Goal: Find specific page/section: Find specific page/section

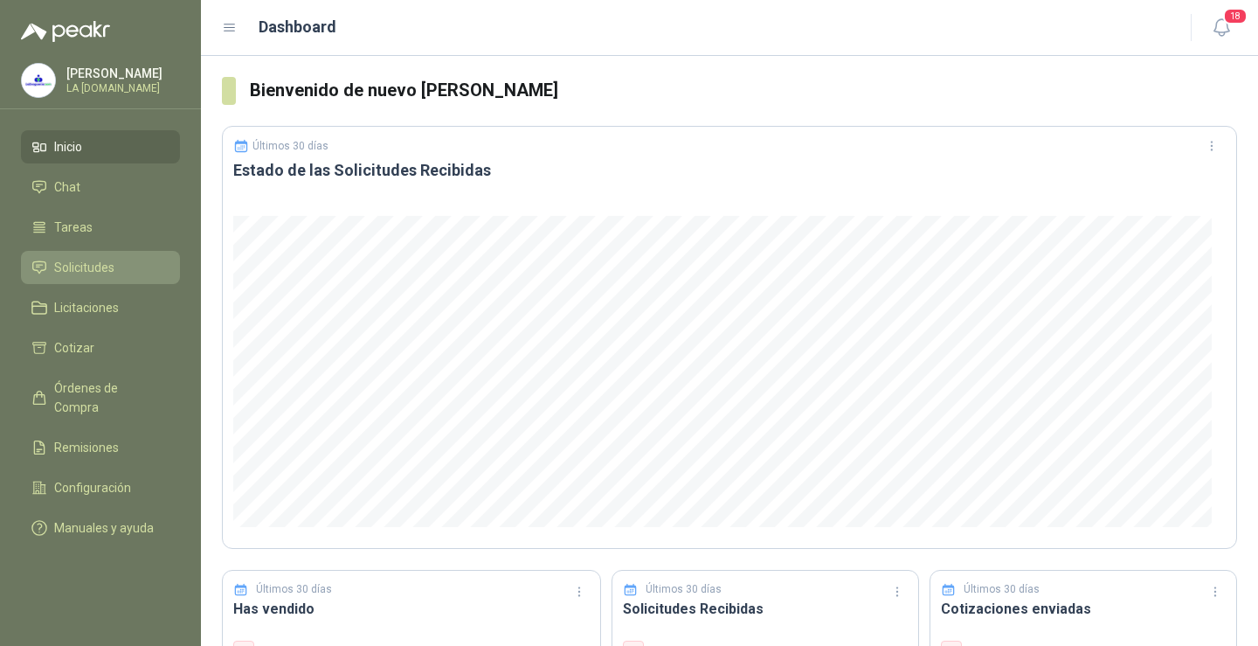
click at [98, 271] on span "Solicitudes" at bounding box center [84, 267] width 60 height 19
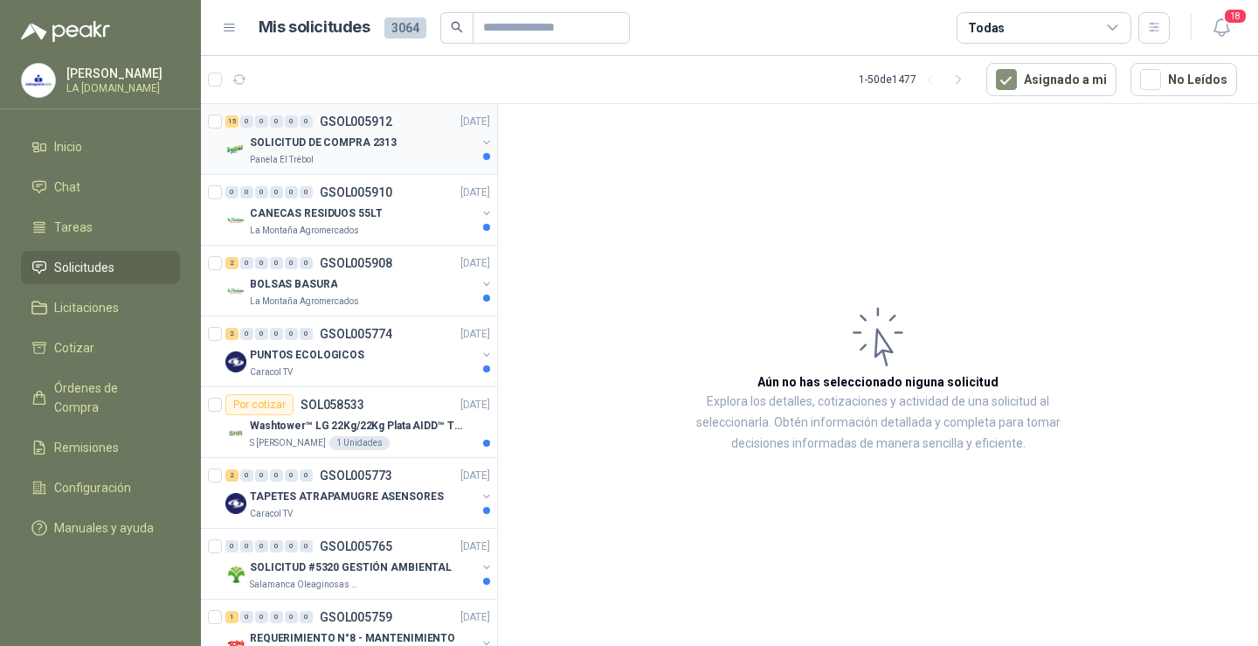
click at [345, 144] on p "SOLICITUD DE COMPRA 2313" at bounding box center [323, 143] width 147 height 17
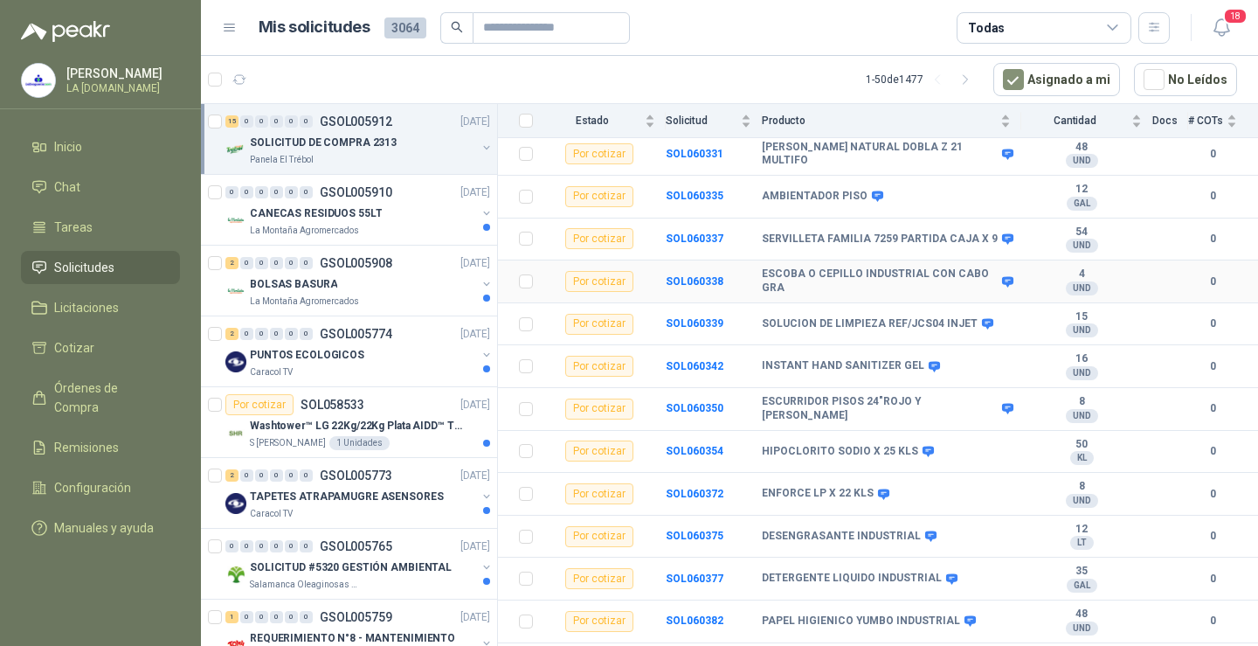
scroll to position [322, 0]
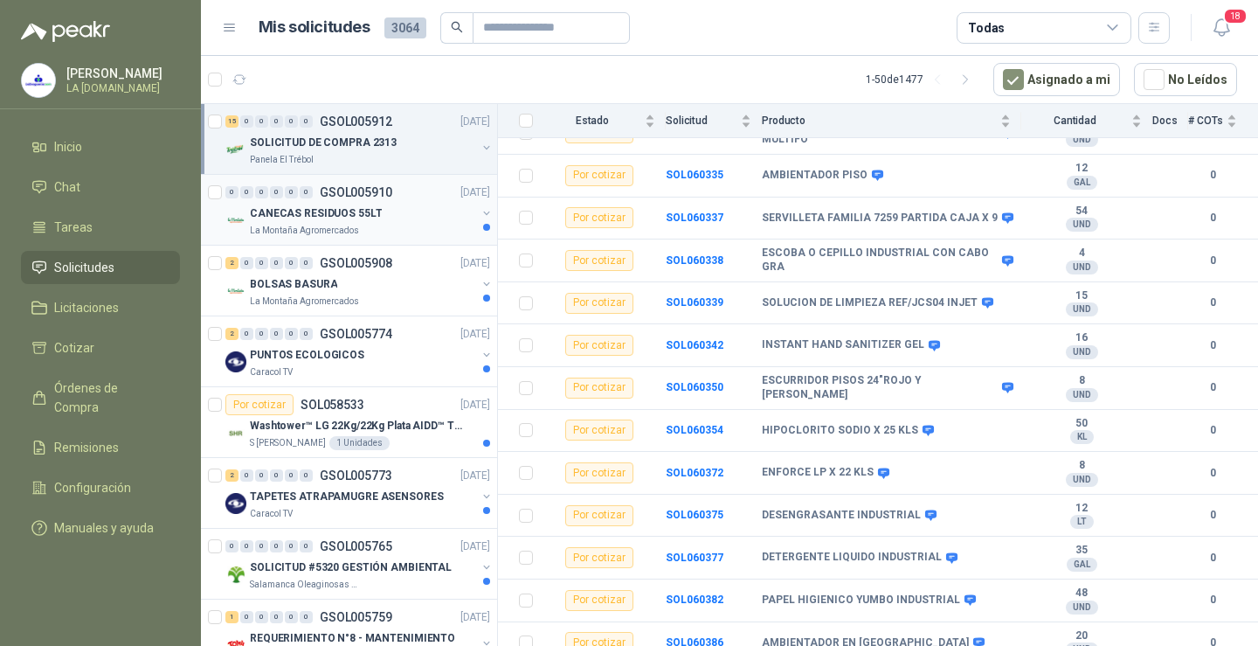
click at [320, 206] on p "CANECAS RESIDUOS 55LT" at bounding box center [316, 213] width 132 height 17
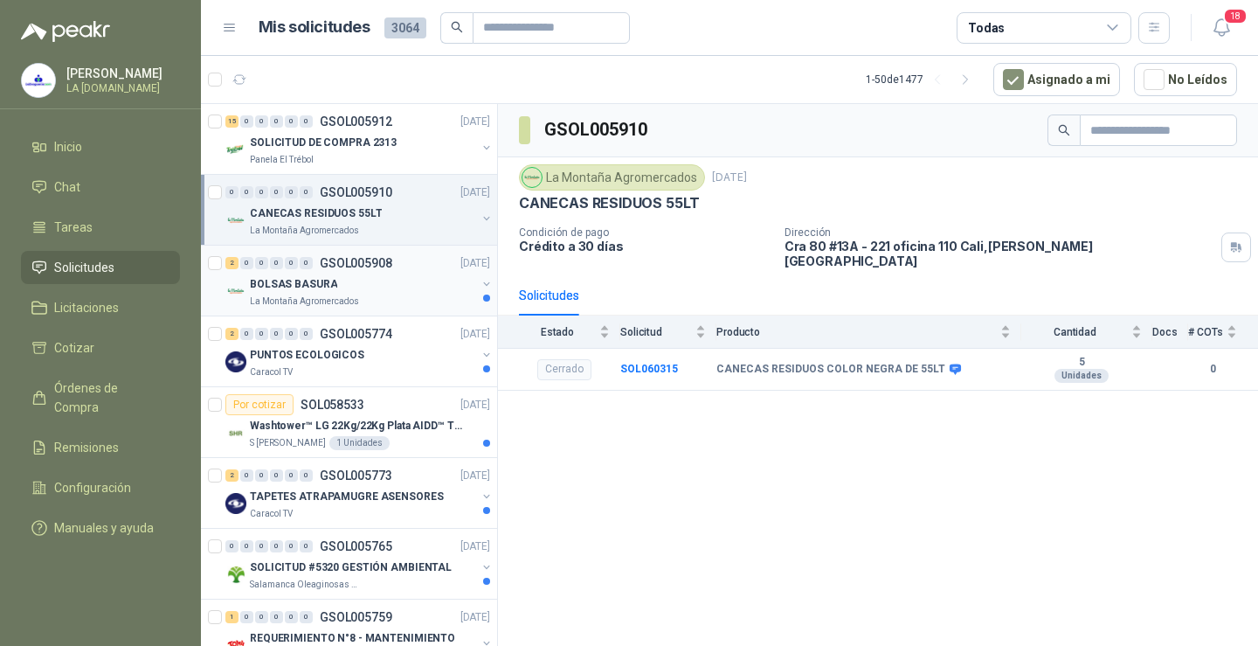
click at [350, 282] on div "BOLSAS BASURA" at bounding box center [363, 283] width 226 height 21
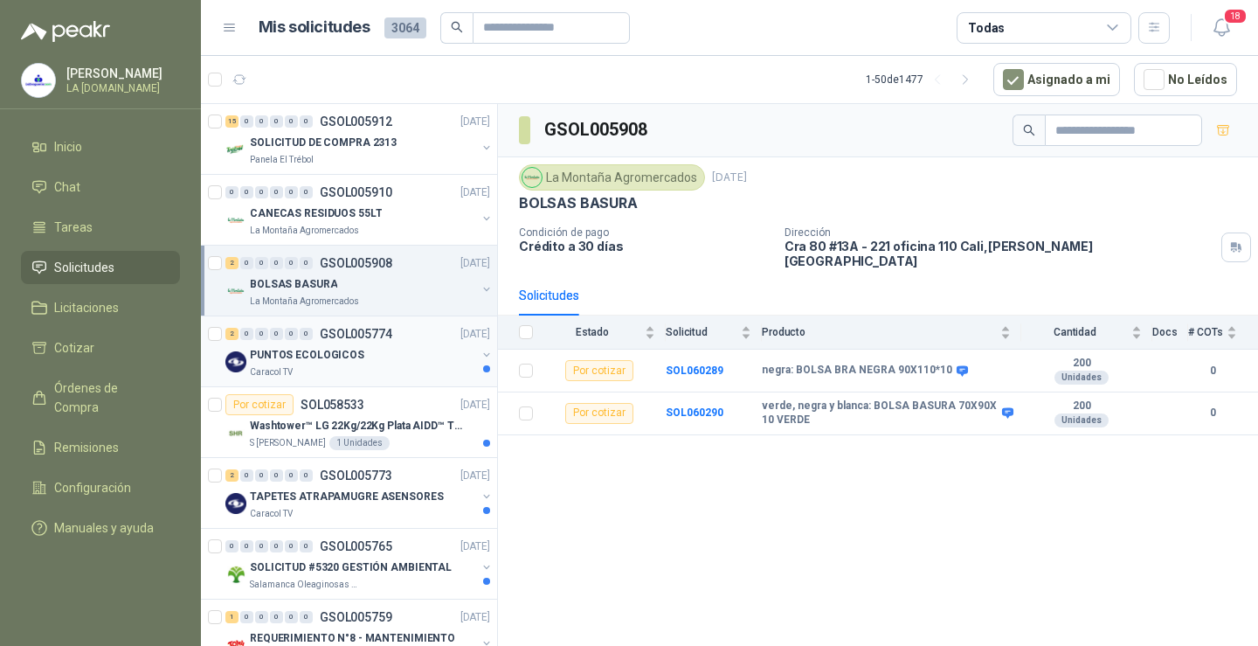
click at [358, 342] on div "2 0 0 0 0 0 GSOL005774 [DATE]" at bounding box center [359, 333] width 268 height 21
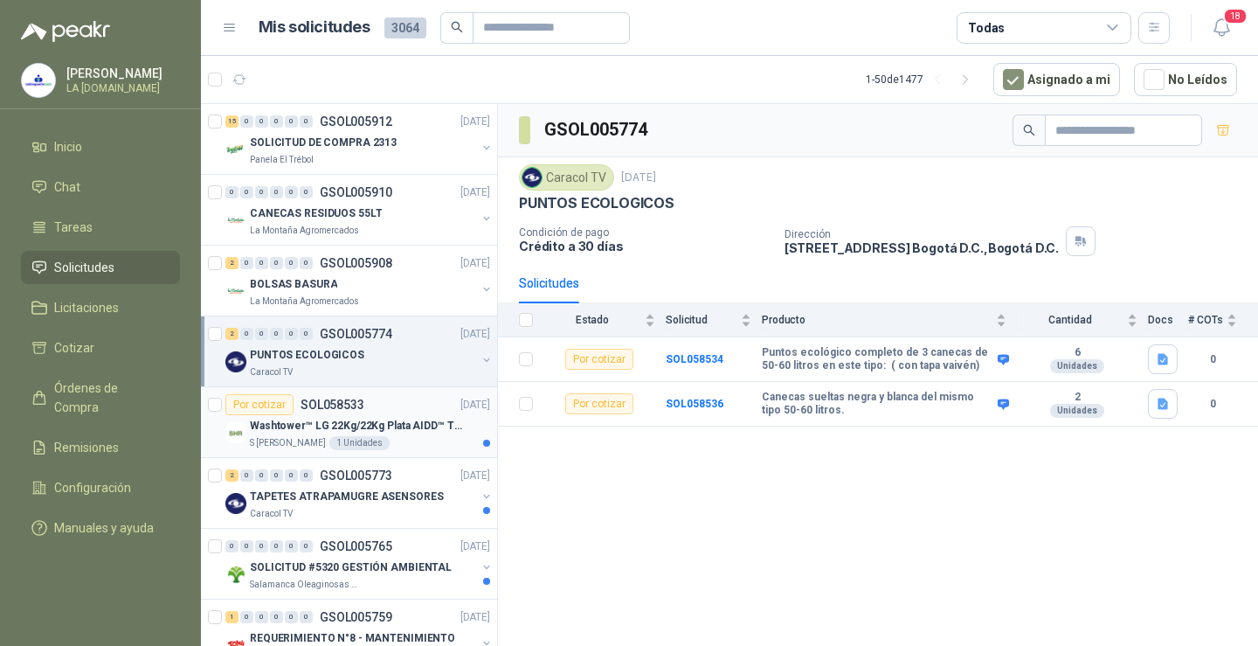
click at [419, 419] on p "Washtower™ LG 22Kg/22Kg Plata AIDD™ ThinQ™ Steam™ WK22VS6P" at bounding box center [359, 426] width 218 height 17
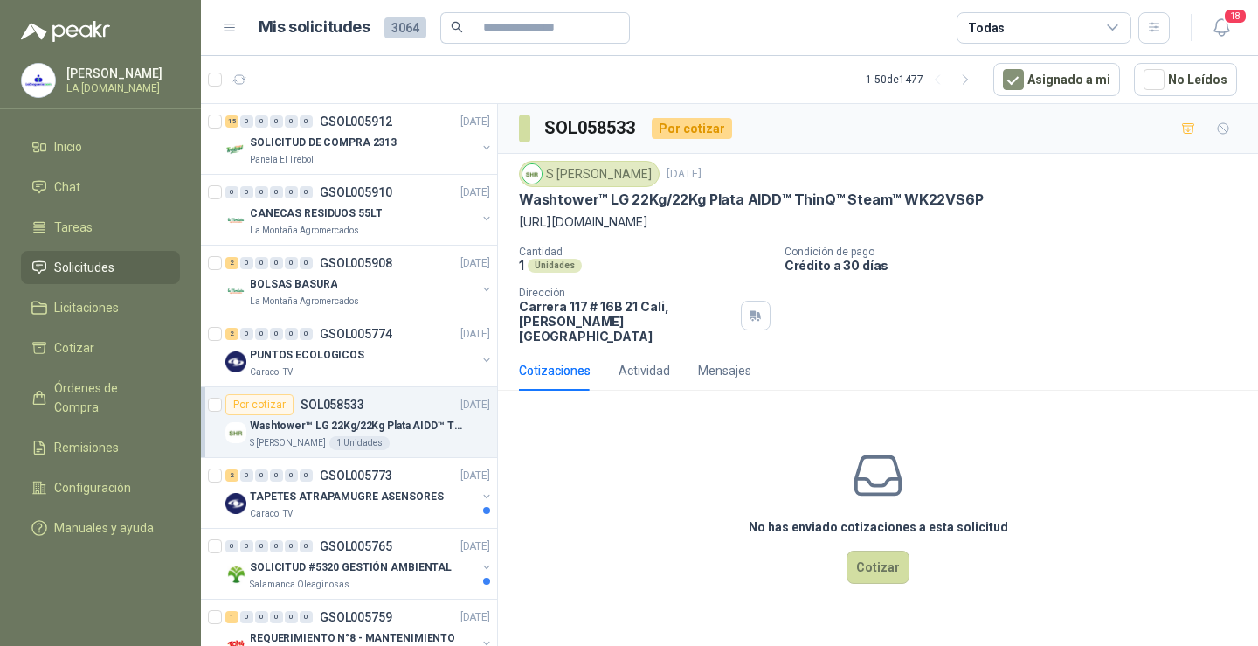
scroll to position [87, 0]
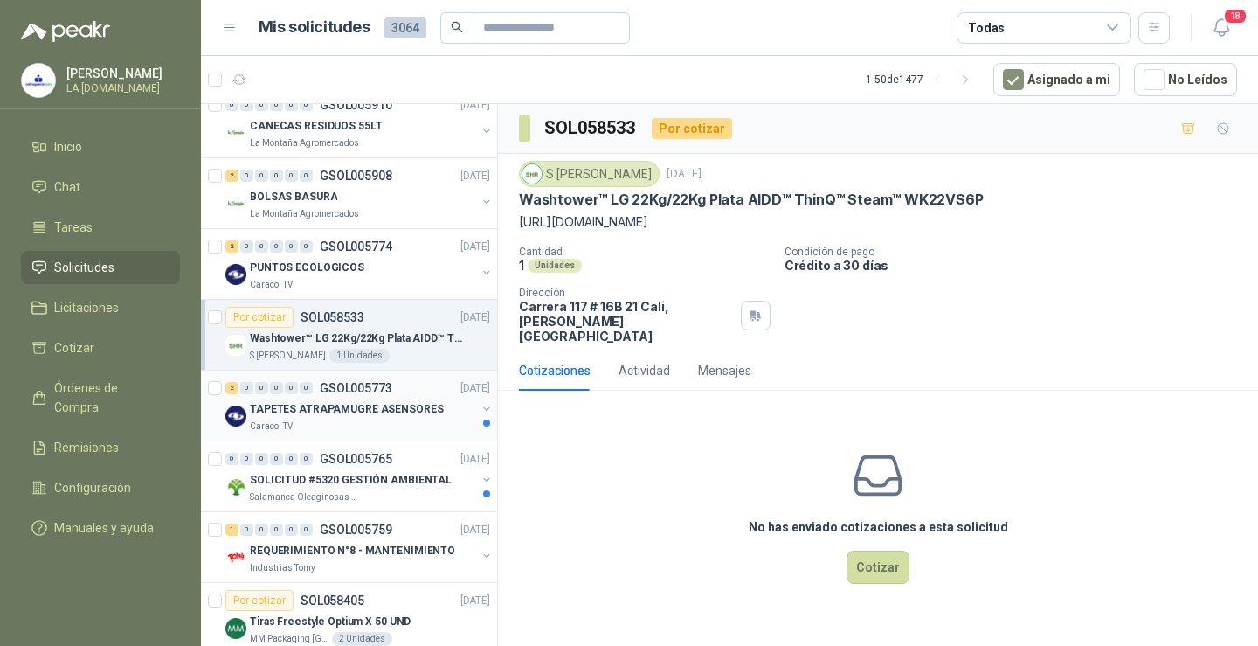
click at [284, 409] on p "TAPETES ATRAPAMUGRE ASENSORES" at bounding box center [347, 409] width 194 height 17
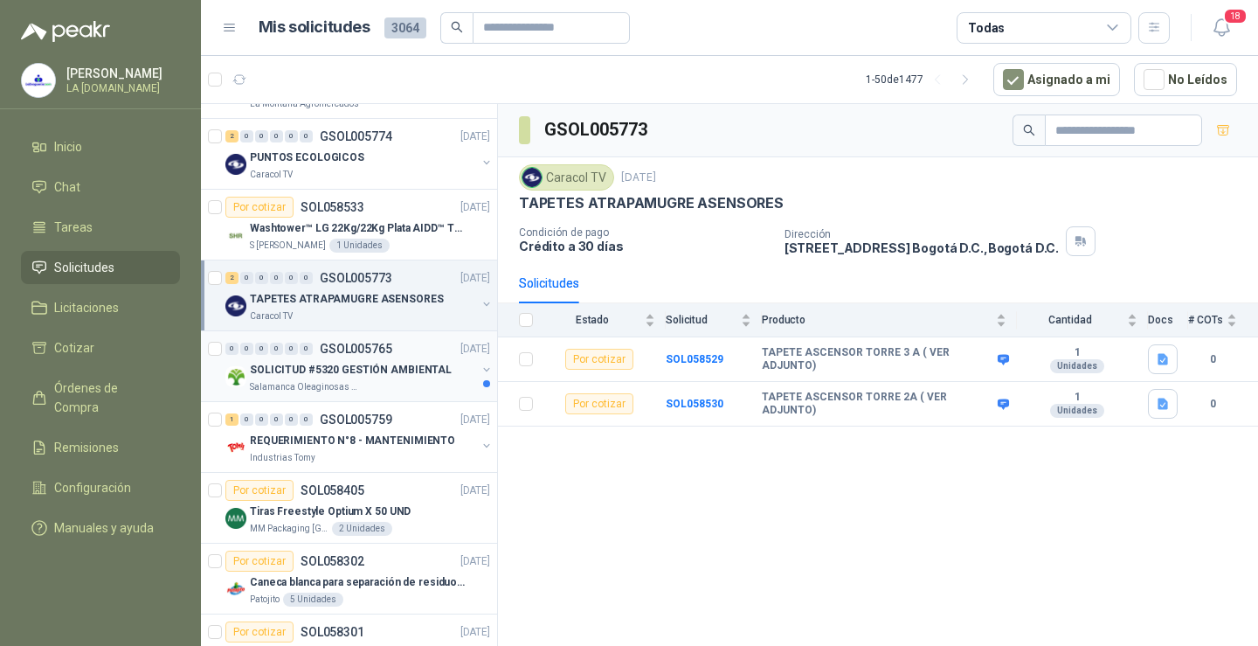
scroll to position [262, 0]
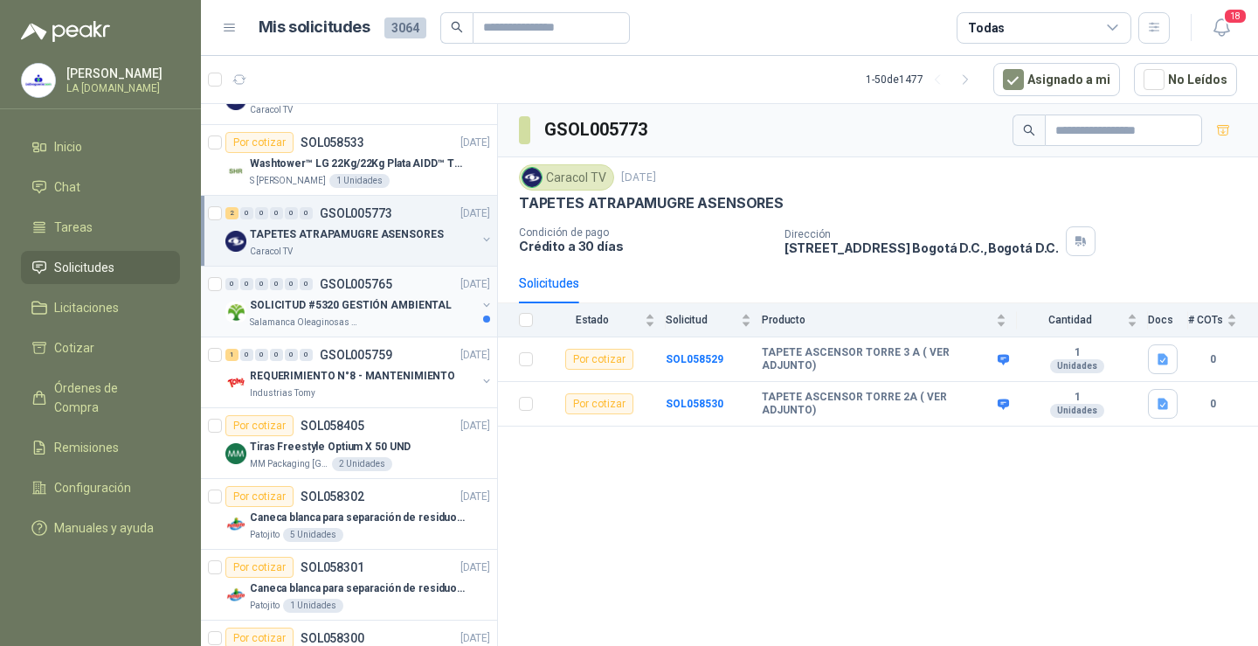
click at [347, 301] on p "SOLICITUD #5320 GESTIÓN AMBIENTAL" at bounding box center [351, 305] width 202 height 17
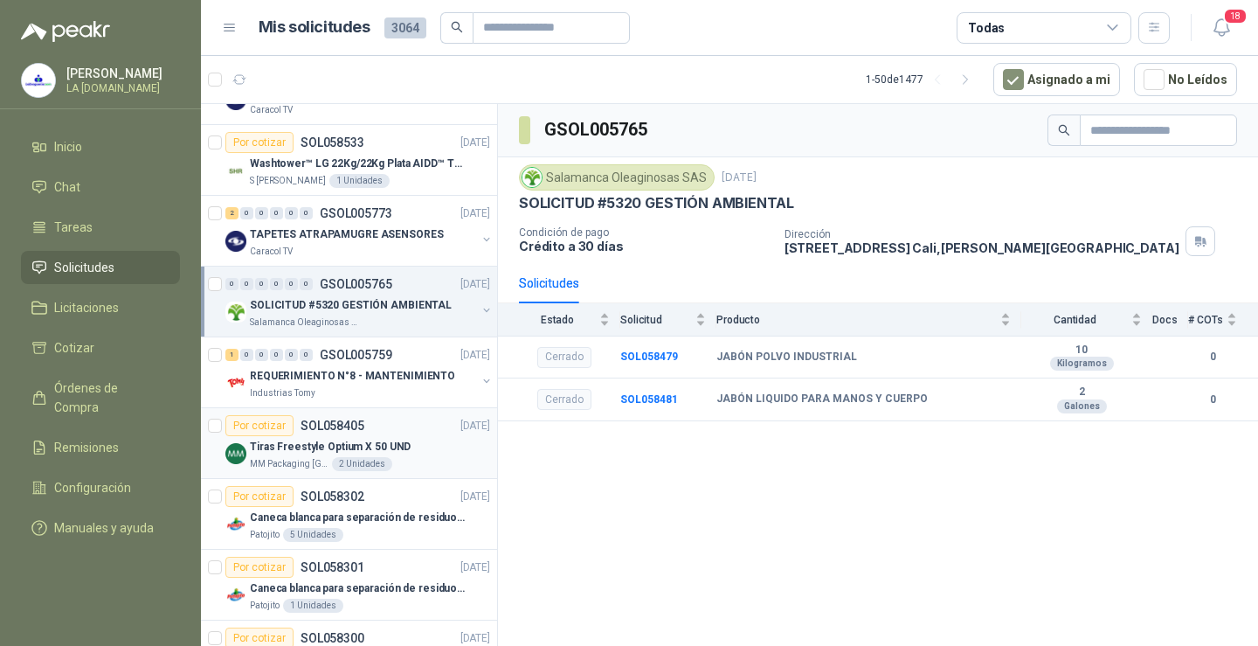
click at [323, 446] on p "Tiras Freestyle Optium X 50 UND" at bounding box center [330, 447] width 161 height 17
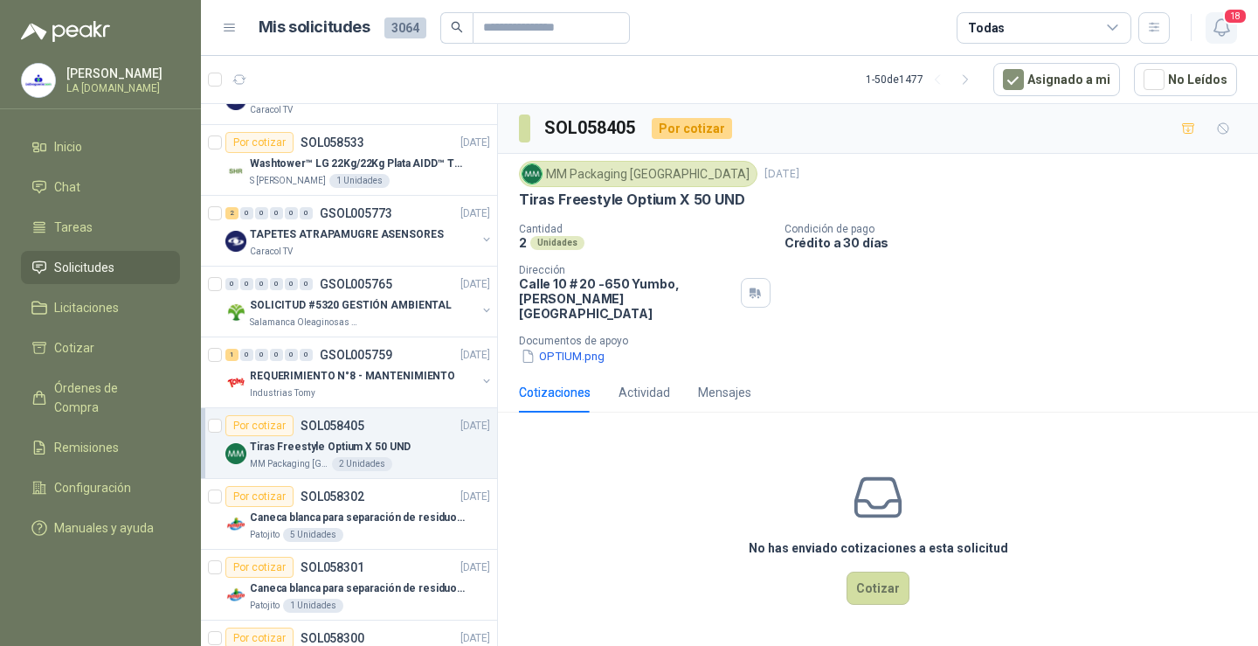
click at [1220, 31] on icon "button" at bounding box center [1222, 28] width 22 height 22
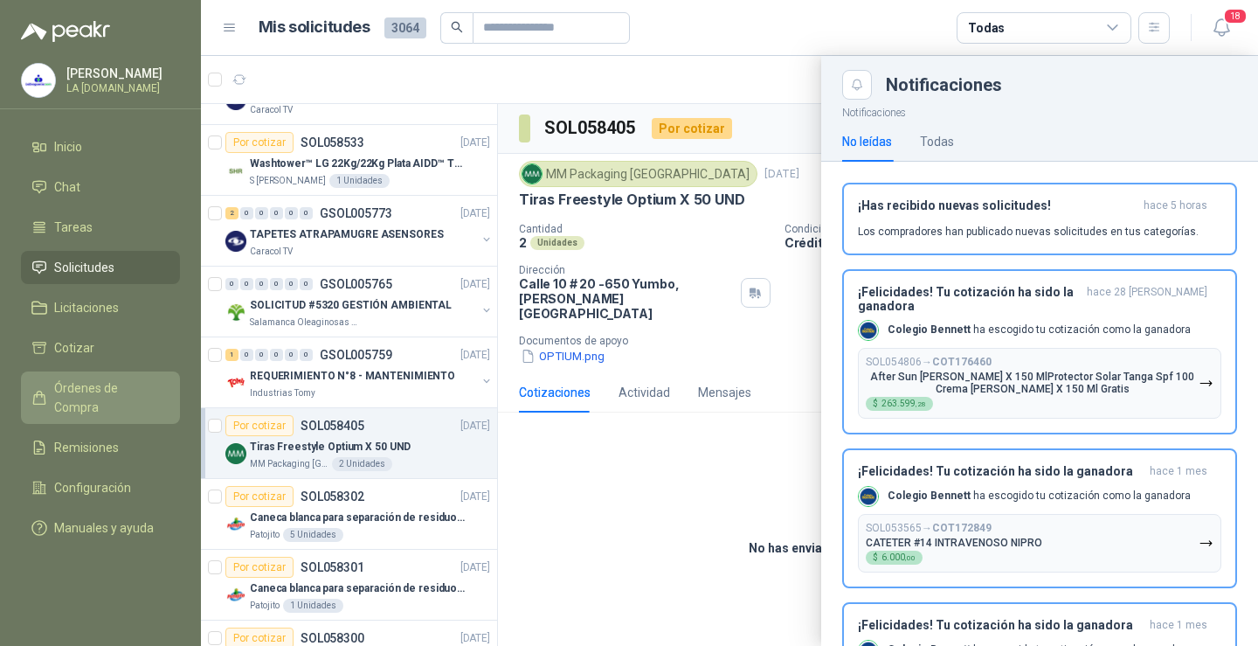
click at [107, 387] on span "Órdenes de Compra" at bounding box center [108, 397] width 109 height 38
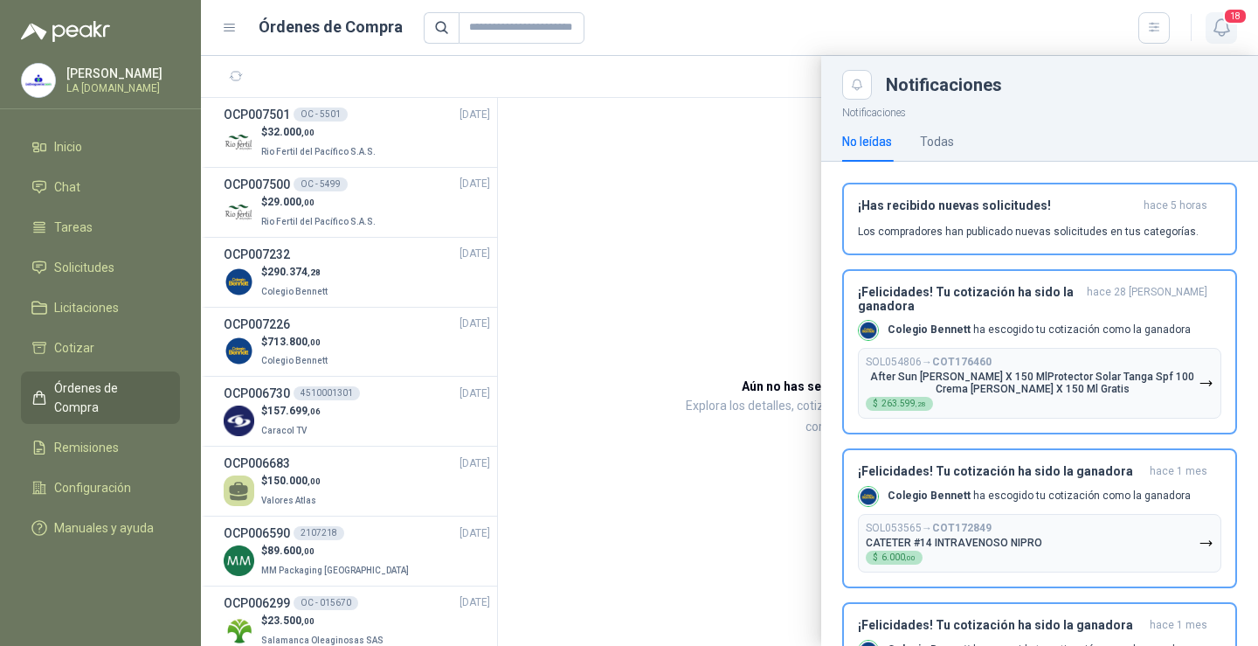
click at [1221, 24] on icon "button" at bounding box center [1222, 28] width 22 height 22
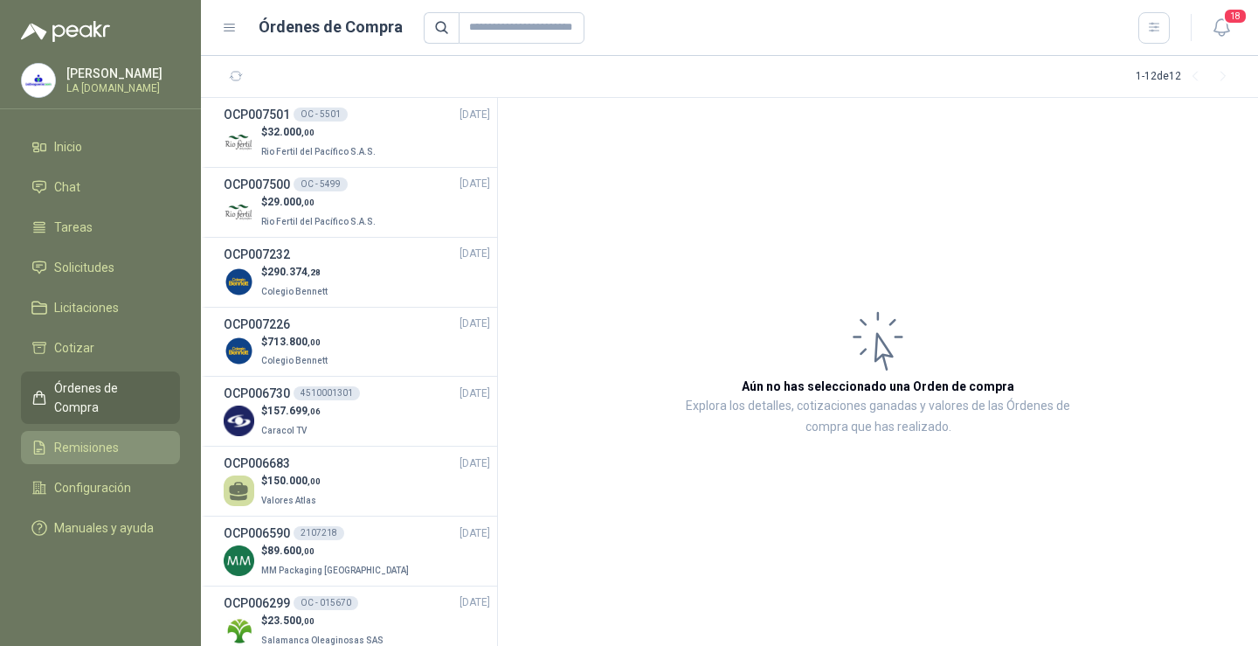
click at [89, 431] on link "Remisiones" at bounding box center [100, 447] width 159 height 33
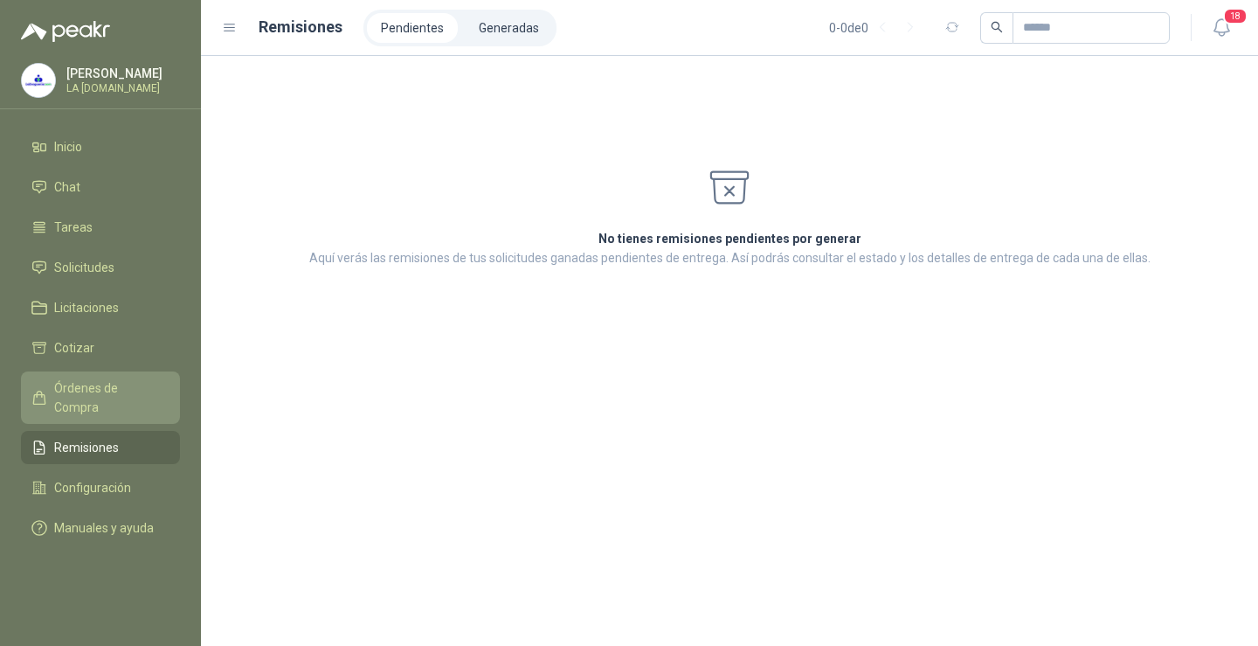
click at [88, 395] on span "Órdenes de Compra" at bounding box center [108, 397] width 109 height 38
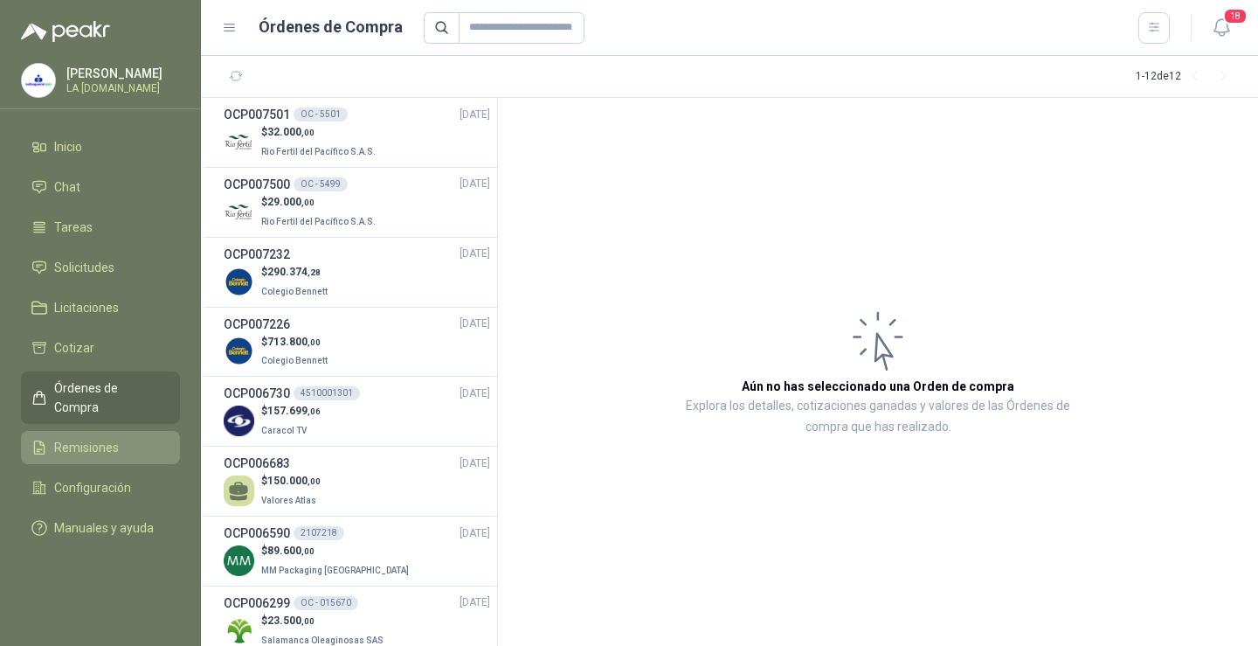
click at [121, 438] on li "Remisiones" at bounding box center [100, 447] width 138 height 19
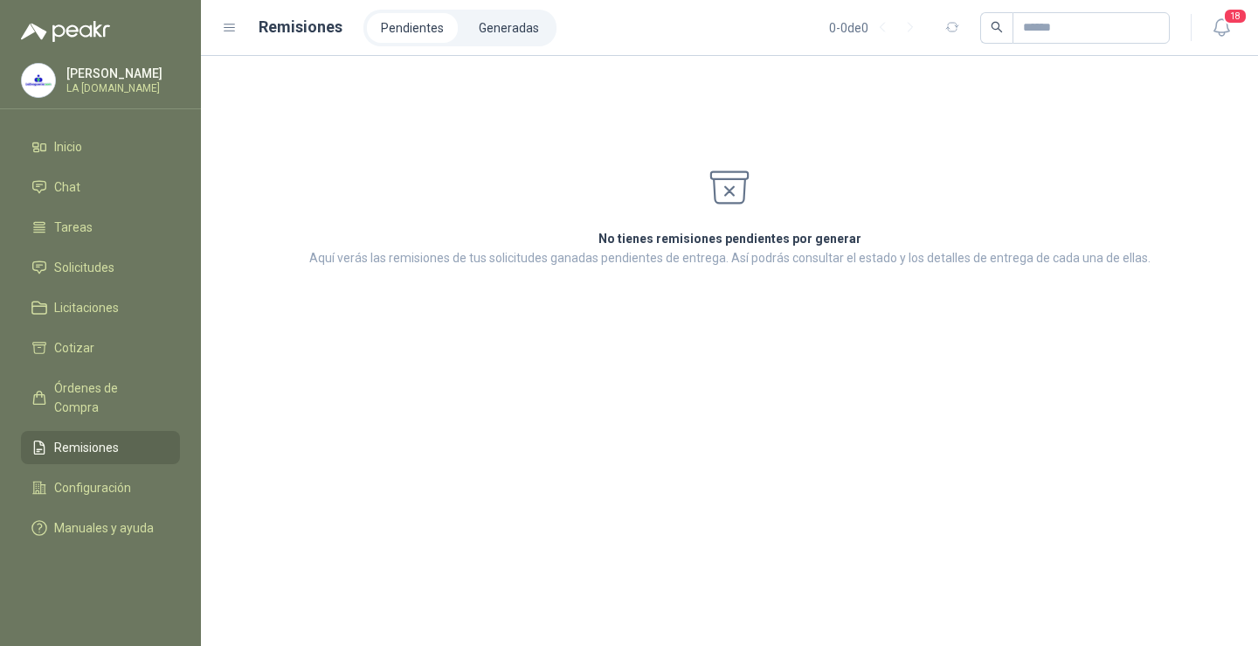
click at [114, 438] on span "Remisiones" at bounding box center [86, 447] width 65 height 19
click at [506, 24] on li "Generadas" at bounding box center [509, 28] width 88 height 30
